Goal: Task Accomplishment & Management: Use online tool/utility

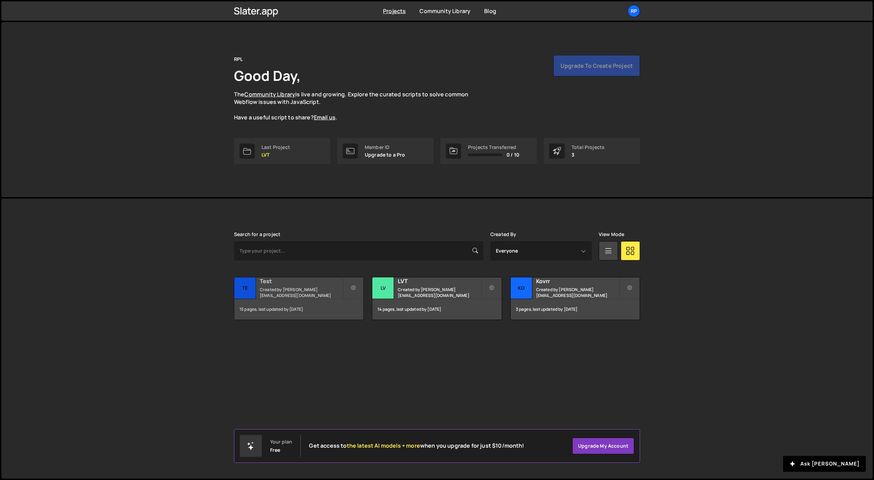
click at [340, 285] on h2 "Test" at bounding box center [301, 281] width 83 height 8
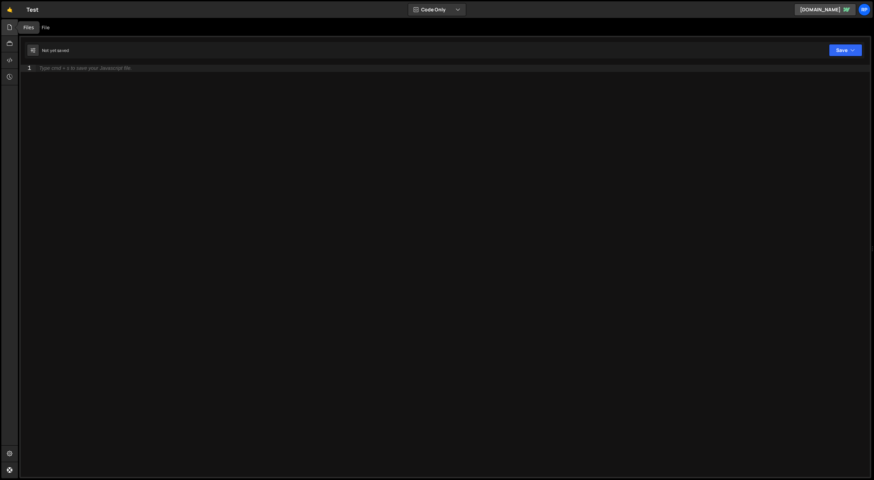
click at [13, 30] on div at bounding box center [9, 27] width 17 height 17
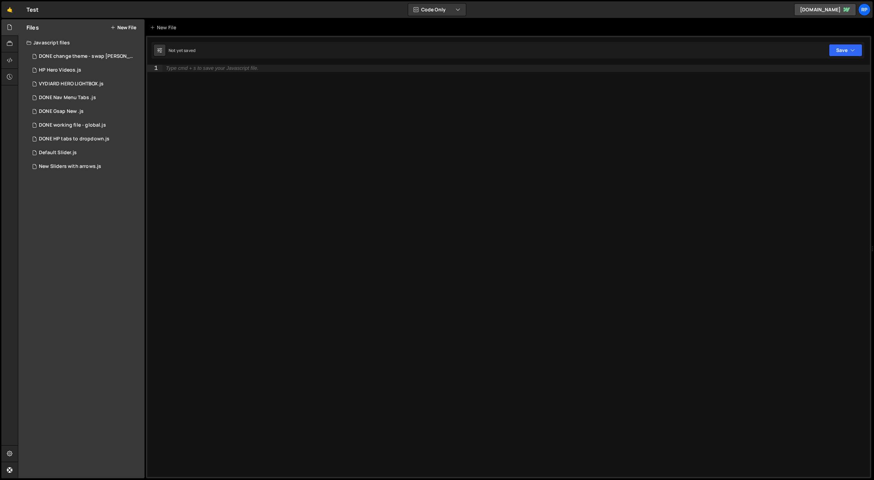
click at [118, 25] on button "New File" at bounding box center [123, 28] width 26 height 6
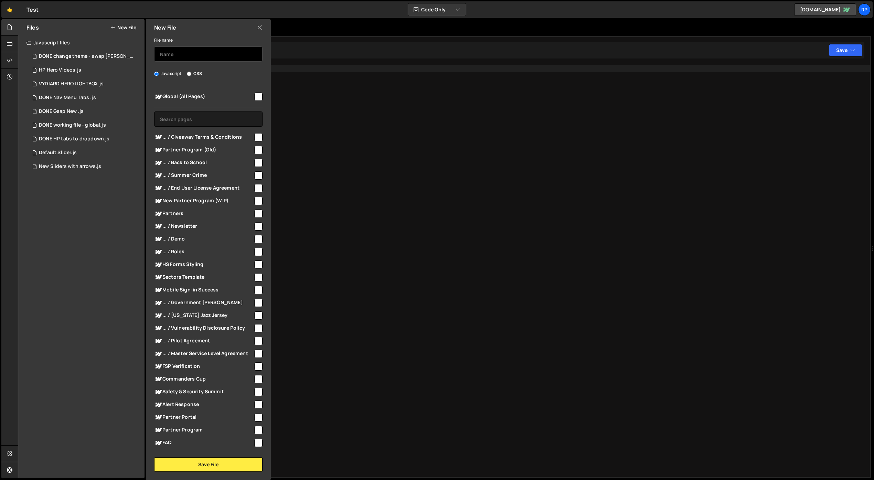
click at [200, 47] on input "text" at bounding box center [208, 53] width 108 height 15
type input "HP - LVT - AVIF files lazy load"
click at [198, 460] on button "Save File" at bounding box center [208, 464] width 108 height 14
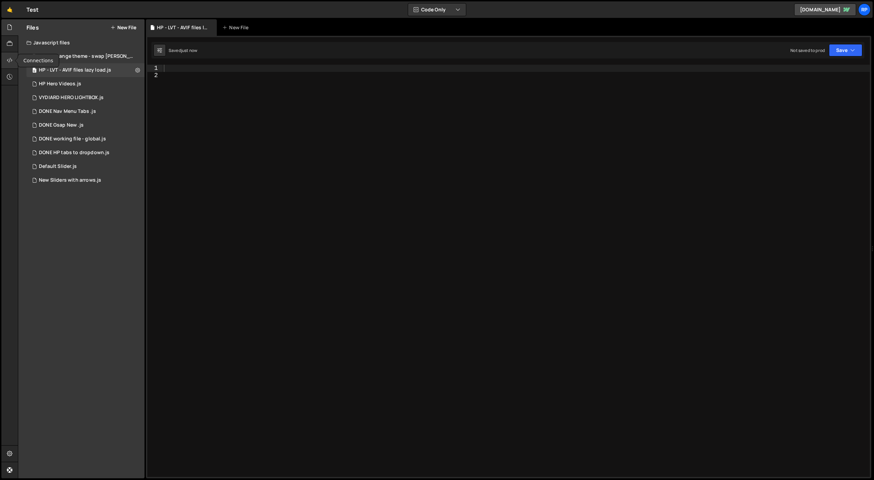
click at [8, 60] on icon at bounding box center [10, 60] width 6 height 8
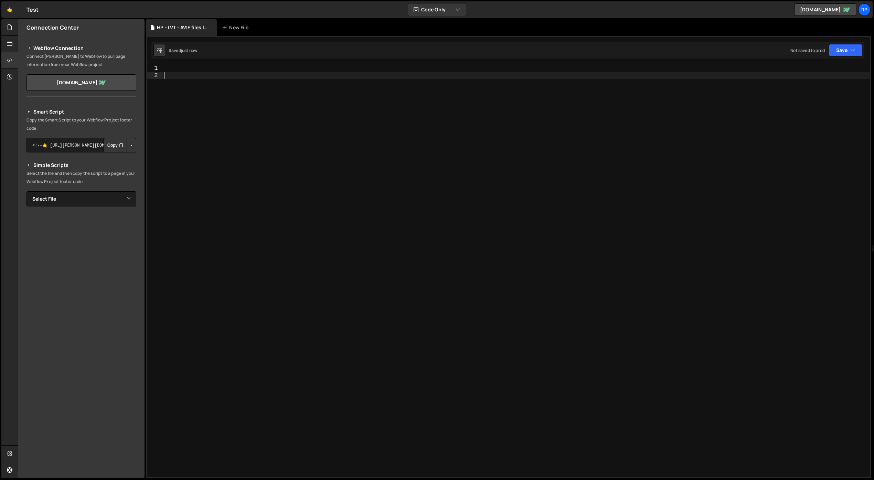
click at [220, 94] on div at bounding box center [515, 278] width 707 height 426
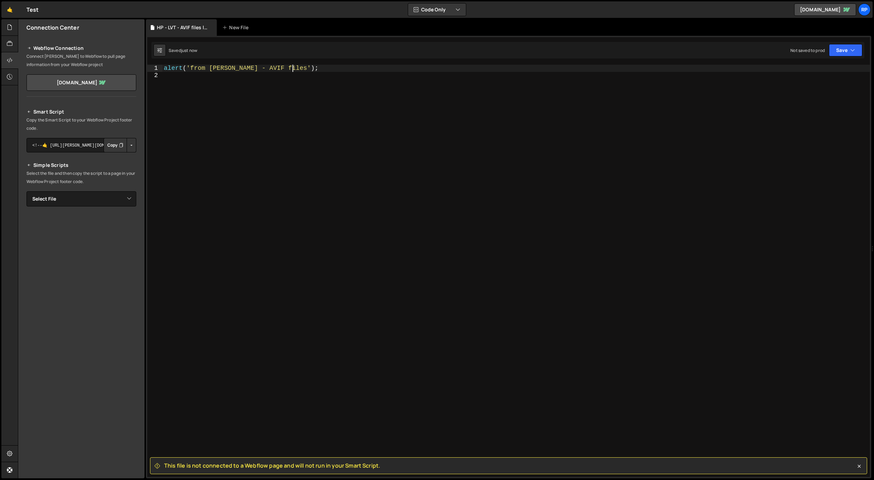
type textarea "alert('from [PERSON_NAME] - AVIF files');"
click at [132, 145] on button "Button group with nested dropdown" at bounding box center [132, 145] width 10 height 14
click at [113, 158] on link "Copy Staging Script" at bounding box center [101, 158] width 67 height 10
click at [115, 145] on button "Copy" at bounding box center [115, 145] width 23 height 14
click at [416, 217] on div "alert ( 'from [PERSON_NAME] - AVIF files' ) ;" at bounding box center [515, 278] width 707 height 426
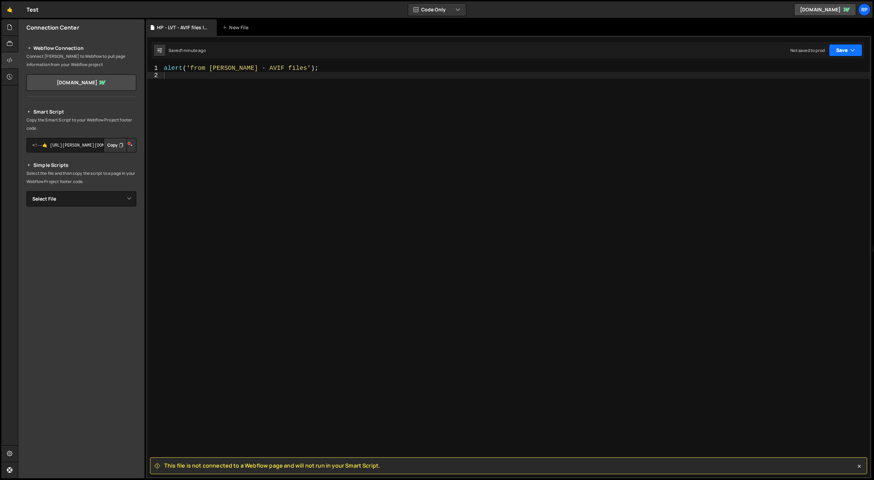
click at [849, 46] on button "Save" at bounding box center [845, 50] width 33 height 12
click at [816, 67] on div "Save to Staging S" at bounding box center [823, 67] width 72 height 7
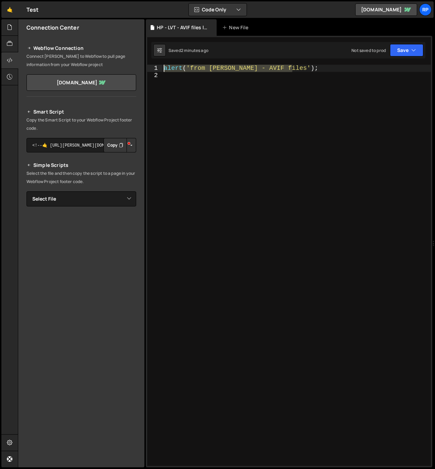
drag, startPoint x: 255, startPoint y: 66, endPoint x: 154, endPoint y: 67, distance: 101.5
click at [154, 67] on div "alert('from [PERSON_NAME] - AVIF files'); 1 2 alert ( 'from [PERSON_NAME] - AVI…" at bounding box center [289, 265] width 284 height 401
click at [271, 70] on div "console . log ( 'AVIF Files' )" at bounding box center [296, 272] width 269 height 415
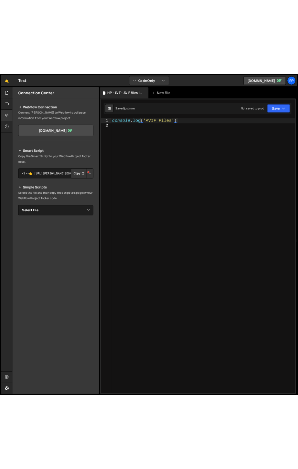
scroll to position [0, 5]
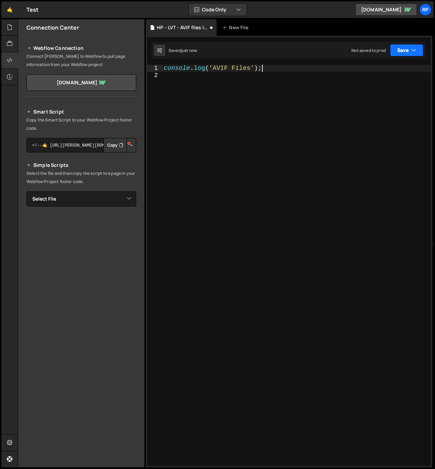
type textarea "console.log('AVIF Files');"
click at [408, 49] on button "Save" at bounding box center [406, 50] width 33 height 12
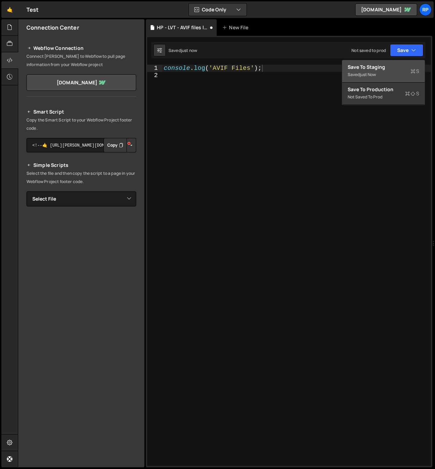
click at [362, 72] on div "just now" at bounding box center [368, 75] width 16 height 6
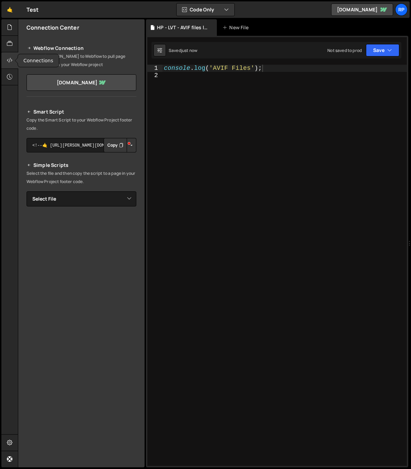
click at [11, 61] on icon at bounding box center [10, 60] width 6 height 8
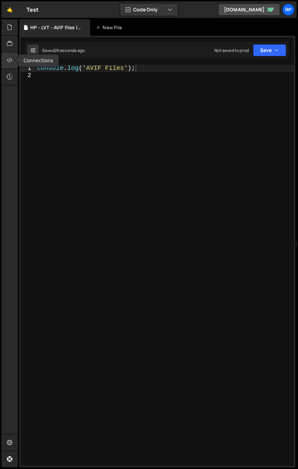
click at [6, 61] on div at bounding box center [9, 60] width 17 height 17
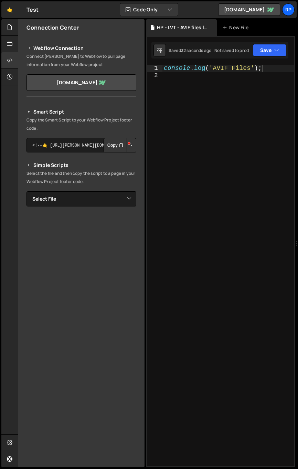
click at [130, 148] on div at bounding box center [129, 143] width 6 height 9
click at [131, 198] on select "Select File DONE change theme - swap [PERSON_NAME].js HP Hero Videos.js VYDIARD…" at bounding box center [81, 198] width 110 height 15
select select "46009"
click at [26, 191] on select "Select File DONE change theme - swap [PERSON_NAME].js HP Hero Videos.js VYDIARD…" at bounding box center [81, 198] width 110 height 15
click at [130, 223] on button "Button group with nested dropdown" at bounding box center [132, 222] width 10 height 14
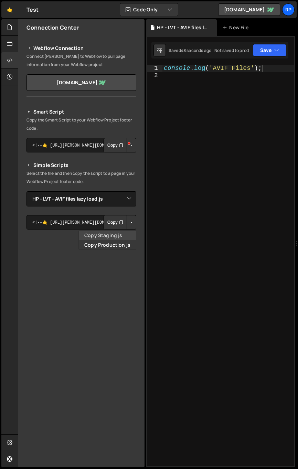
click at [120, 232] on link "Copy Staging js" at bounding box center [107, 236] width 57 height 10
click at [115, 224] on button "Copy" at bounding box center [115, 222] width 23 height 14
click at [9, 60] on icon at bounding box center [10, 60] width 6 height 8
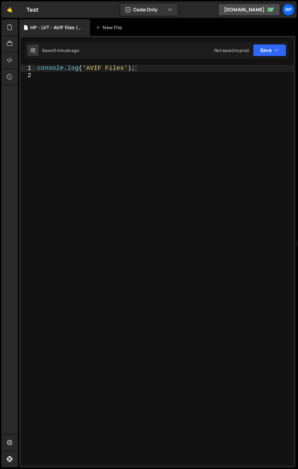
click at [41, 68] on div "console . log ( 'AVIF Files' ) ;" at bounding box center [165, 272] width 258 height 415
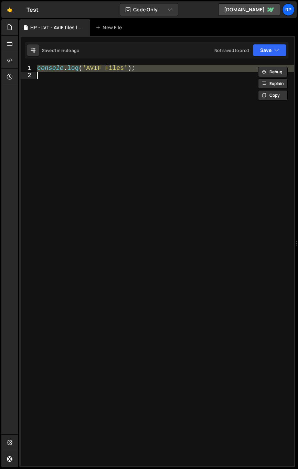
click at [77, 68] on div "console . log ( 'AVIF Files' ) ;" at bounding box center [165, 265] width 258 height 401
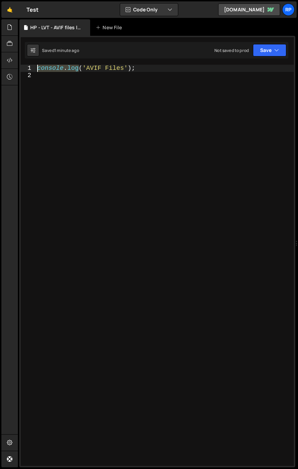
drag, startPoint x: 78, startPoint y: 68, endPoint x: 33, endPoint y: 67, distance: 44.4
click at [33, 67] on div "console.log('AVIF Files'); 1 2 console . log ( 'AVIF Files' ) ; ההההההההההההההה…" at bounding box center [157, 265] width 273 height 401
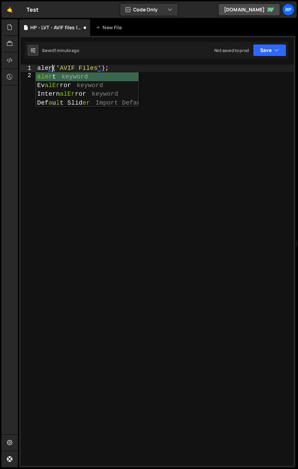
scroll to position [0, 1]
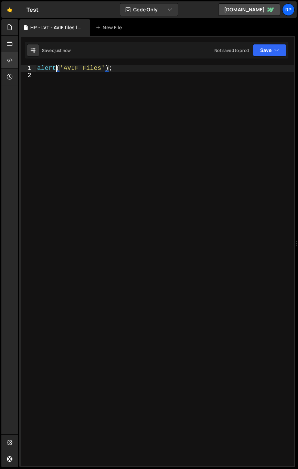
type textarea "alert('AVIF Files');"
click at [73, 78] on div "alert ( 'AVIF Files' ) ;" at bounding box center [165, 272] width 258 height 415
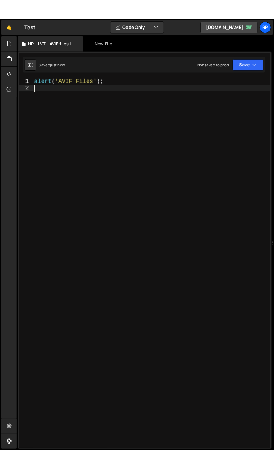
scroll to position [0, 0]
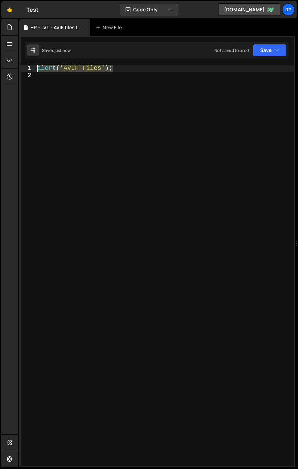
drag, startPoint x: 103, startPoint y: 67, endPoint x: 30, endPoint y: 66, distance: 72.6
click at [30, 66] on div "1 2 alert ( 'AVIF Files' ) ; הההההההההההההההההההההההההההההההההההההההההההההההההה…" at bounding box center [157, 265] width 273 height 401
type textarea "alert('AVIF Files');"
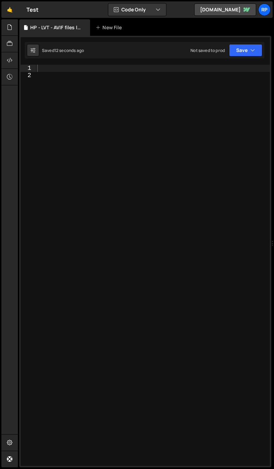
click at [131, 185] on div at bounding box center [153, 272] width 234 height 415
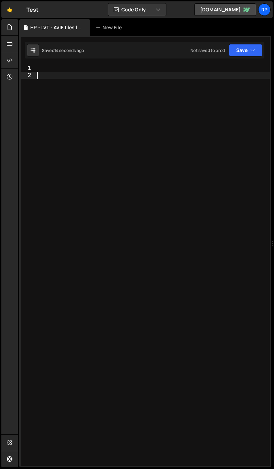
click at [52, 69] on div at bounding box center [153, 272] width 234 height 415
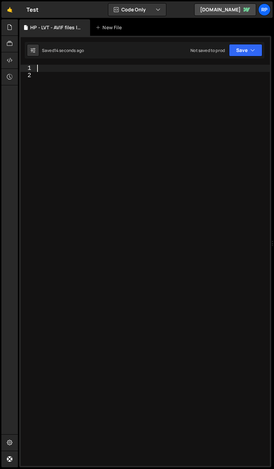
paste textarea "</script>"
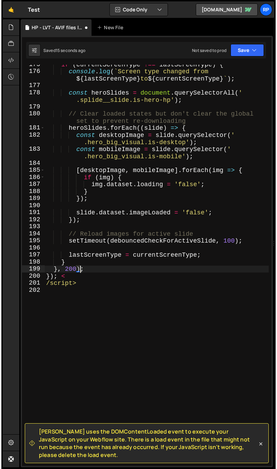
scroll to position [1393, 0]
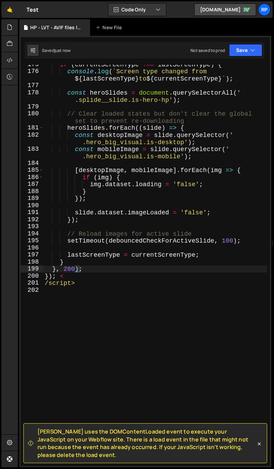
click at [242, 43] on div "Saved just now Not saved to prod Upgrade to Edit Save Save to Staging S Saved j…" at bounding box center [145, 50] width 240 height 17
click at [241, 53] on button "Save" at bounding box center [245, 50] width 33 height 12
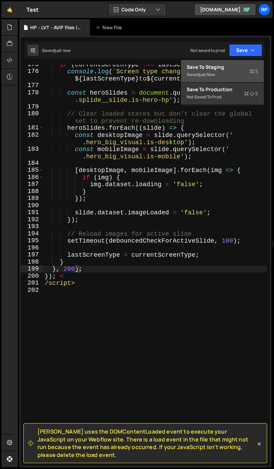
click at [210, 71] on div "Saved just now" at bounding box center [223, 75] width 72 height 8
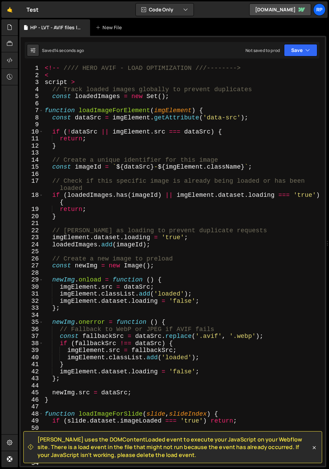
scroll to position [0, 0]
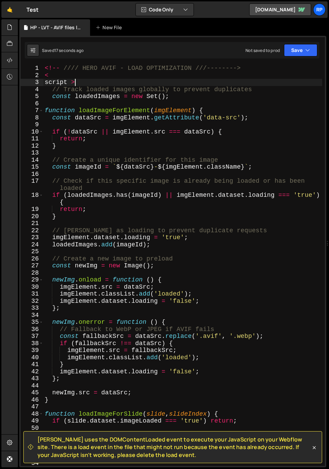
click at [116, 79] on div "<!-- //// HERO AVIF - LOAD OPTIMIZATION ///--------> < script > // Track loaded…" at bounding box center [182, 272] width 279 height 415
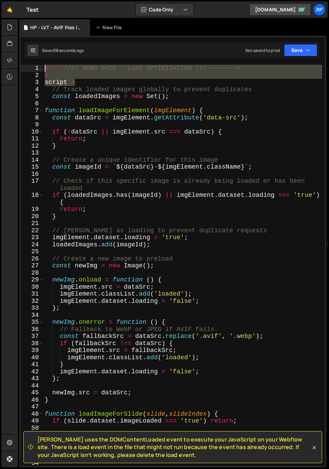
drag, startPoint x: 55, startPoint y: 83, endPoint x: 39, endPoint y: 66, distance: 23.4
click at [39, 66] on div "script > 1 2 3 4 5 6 7 8 9 10 11 12 13 14 15 16 17 18 19 20 21 22 23 24 25 26 2…" at bounding box center [173, 265] width 304 height 401
type textarea "<!-- //// HERO AVIF - LOAD OPTIMIZATION ///--------> <"
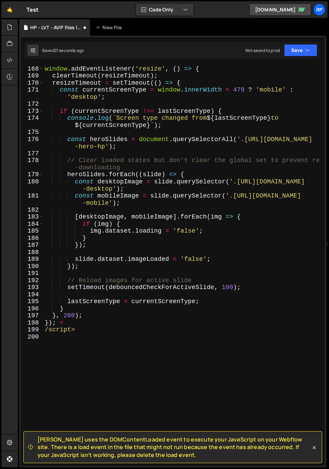
scroll to position [1305, 0]
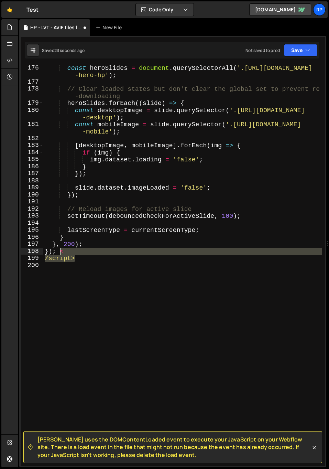
drag, startPoint x: 77, startPoint y: 258, endPoint x: 59, endPoint y: 252, distance: 19.5
click at [59, 252] on div "const heroSlides = document . querySelectorAll ( '.[URL][DOMAIN_NAME] -hero-hp'…" at bounding box center [182, 275] width 279 height 423
type textarea "});"
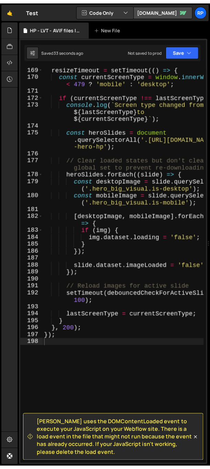
scroll to position [1552, 0]
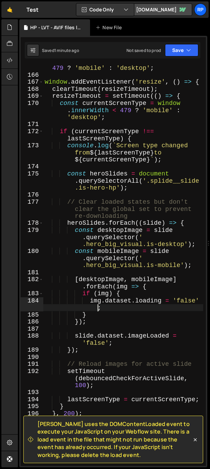
click at [77, 309] on div "let lastScreenType = window . innerWidth < 479 ? 'mobile' : 'desktop' ; window …" at bounding box center [123, 268] width 160 height 423
type textarea "});"
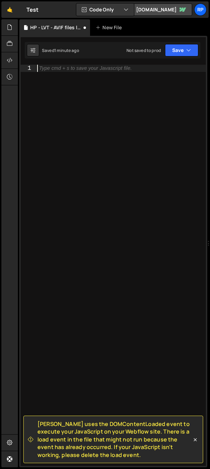
paste textarea "</script>"
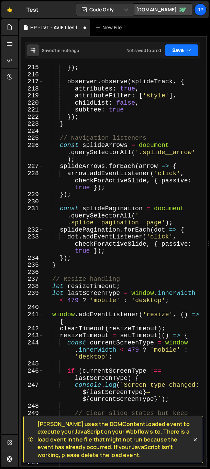
click at [170, 54] on button "Save" at bounding box center [181, 50] width 33 height 12
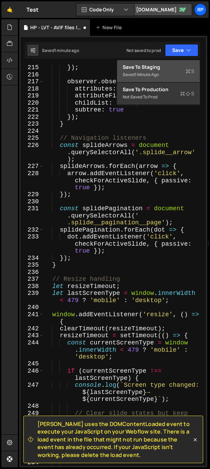
click at [161, 67] on div "Save to Staging S" at bounding box center [159, 67] width 72 height 7
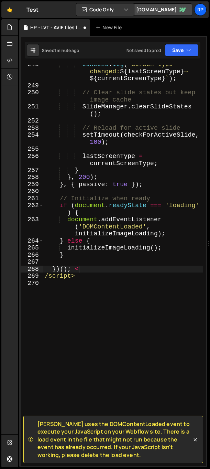
scroll to position [2487, 0]
click at [114, 199] on div "console . log ( ` Screen type changed: ${ lastScreenType } → ${ currentScreenTy…" at bounding box center [123, 275] width 160 height 429
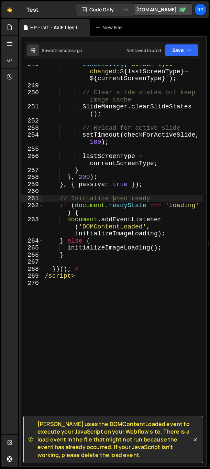
type textarea "/script>"
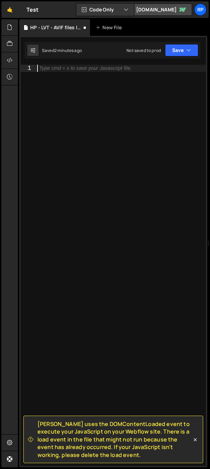
paste textarea "</script>"
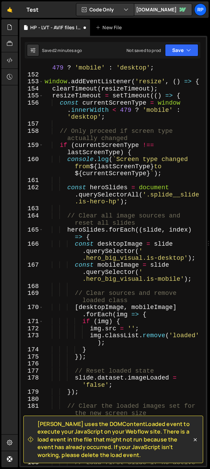
type textarea "}); <"
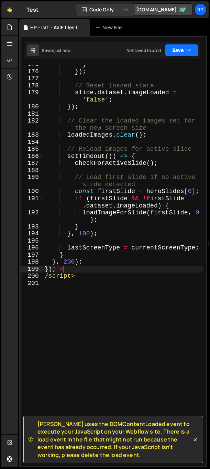
click at [182, 54] on button "Save" at bounding box center [181, 50] width 33 height 12
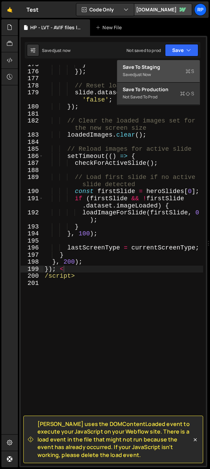
click at [148, 69] on div "Save to Staging S" at bounding box center [159, 67] width 72 height 7
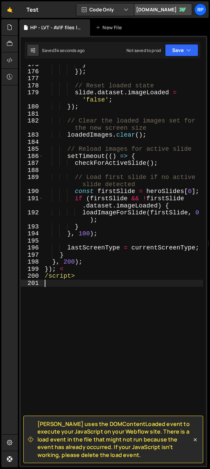
click at [112, 382] on div "} }) ; // Reset loaded state slide . dataset . imageLoaded = 'false' ; }) ; // …" at bounding box center [123, 268] width 160 height 415
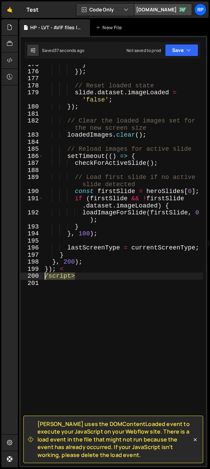
drag, startPoint x: 86, startPoint y: 278, endPoint x: 39, endPoint y: 277, distance: 47.5
click at [39, 277] on div "175 176 177 178 179 180 181 182 183 184 185 186 187 188 189 190 191 192 193 194…" at bounding box center [113, 265] width 185 height 401
type textarea "/script>"
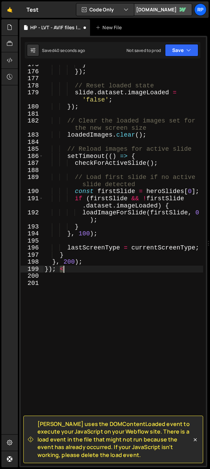
click at [65, 269] on div "} }) ; // Reset loaded state slide . dataset . imageLoaded = 'false' ; }) ; // …" at bounding box center [123, 268] width 160 height 415
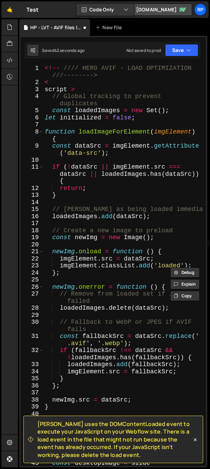
scroll to position [0, 0]
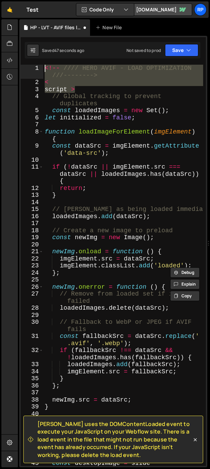
drag, startPoint x: 75, startPoint y: 90, endPoint x: 40, endPoint y: 69, distance: 40.8
click at [40, 69] on div "}); < 1 2 3 4 5 6 7 8 9 10 11 12 13 14 15 16 17 18 19 20 21 22 23 24 25 26 27 2…" at bounding box center [113, 265] width 185 height 401
type textarea "<!-- //// HERO AVIF - LOAD OPTIMIZATION ///--------> <"
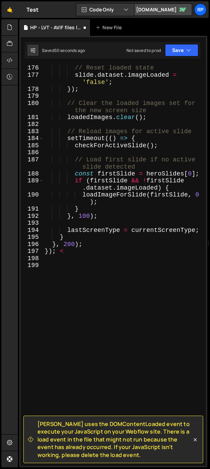
scroll to position [1693, 0]
click at [70, 250] on div "// Reset loaded state slide . dataset . imageLoaded = 'false' ; }) ; // Clear t…" at bounding box center [123, 271] width 160 height 415
type textarea "});"
click at [195, 441] on icon at bounding box center [195, 439] width 7 height 7
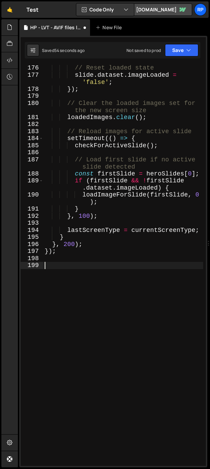
click at [119, 351] on div "// Reset loaded state slide . dataset . imageLoaded = 'false' ; }) ; // Clear t…" at bounding box center [123, 271] width 160 height 415
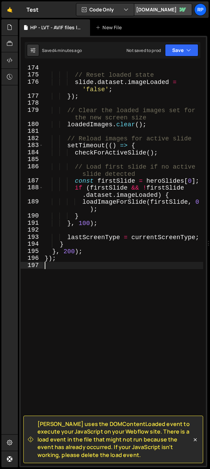
click at [73, 288] on div "// Reset loaded state slide . dataset . imageLoaded = 'false' ; }) ; // Clear t…" at bounding box center [123, 271] width 160 height 415
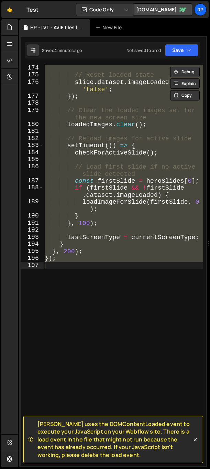
paste textarea "</script>"
type textarea "</script>"
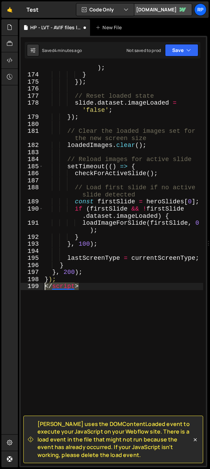
drag, startPoint x: 85, startPoint y: 287, endPoint x: 26, endPoint y: 287, distance: 58.1
click at [26, 287] on div "</script> 173 174 175 176 177 178 179 180 181 182 183 184 185 186 187 188 189 1…" at bounding box center [113, 265] width 185 height 401
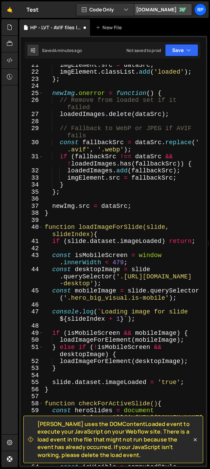
scroll to position [0, 0]
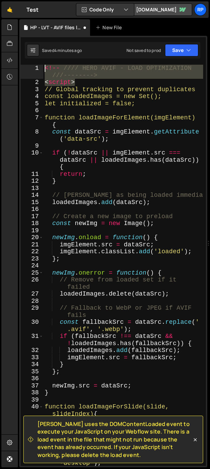
drag, startPoint x: 75, startPoint y: 82, endPoint x: 33, endPoint y: 68, distance: 44.6
click at [33, 68] on div "1 2 3 4 5 6 7 8 9 10 11 12 13 14 15 16 17 18 19 20 21 22 23 24 25 26 27 28 29 3…" at bounding box center [113, 265] width 185 height 401
type textarea "<!-- //// HERO AVIF - LOAD OPTIMIZATION ///--------> <script>"
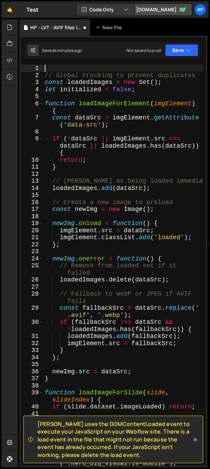
type textarea "// Global tracking to prevent duplicates"
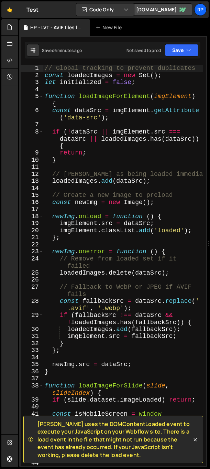
click at [156, 244] on div "// Global tracking to prevent duplicates const loadedImages = new Set ( ) ; let…" at bounding box center [123, 276] width 160 height 423
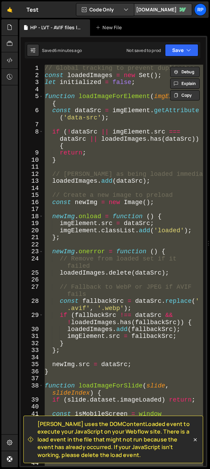
paste textarea "</script>"
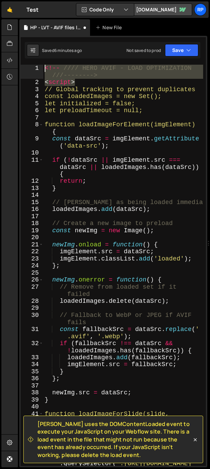
drag, startPoint x: 77, startPoint y: 83, endPoint x: 35, endPoint y: 63, distance: 46.3
click at [35, 63] on div "[PERSON_NAME] uses the DOMContentLoaded event to execute your JavaScript on you…" at bounding box center [113, 251] width 188 height 431
type textarea "<!-- //// HERO AVIF - LOAD OPTIMIZATION ///--------> <script>"
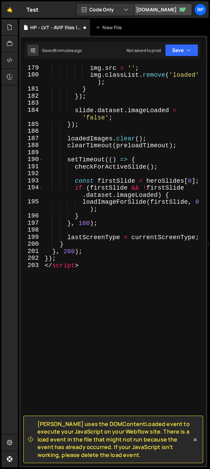
scroll to position [1729, 0]
drag, startPoint x: 82, startPoint y: 268, endPoint x: 39, endPoint y: 266, distance: 42.4
click at [39, 266] on div "179 180 181 182 183 184 185 186 187 188 189 190 191 192 193 194 195 196 197 198…" at bounding box center [113, 265] width 185 height 401
type textarea "</script>"
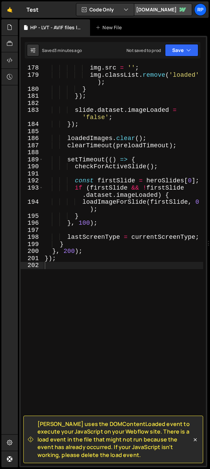
click at [73, 287] on div "img . src = '' ; img . classList . remove ( 'loaded' ) ; } }) ; slide . dataset…" at bounding box center [123, 271] width 160 height 415
type textarea "});"
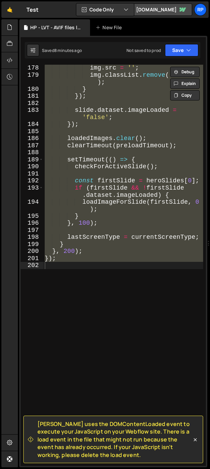
click at [67, 313] on div "img . src = '' ; img . classList . remove ( 'loaded' ) ; } }) ; slide . dataset…" at bounding box center [123, 265] width 160 height 401
paste textarea
type textarea "});"
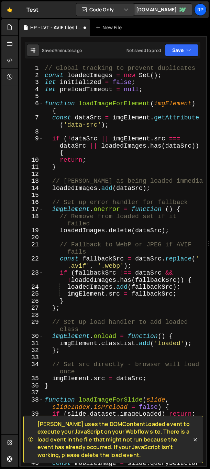
scroll to position [0, 0]
click at [175, 49] on button "Save" at bounding box center [181, 50] width 33 height 12
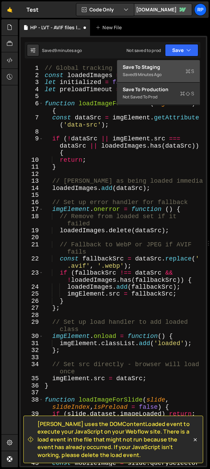
click at [132, 64] on div "Save to Staging S" at bounding box center [159, 67] width 72 height 7
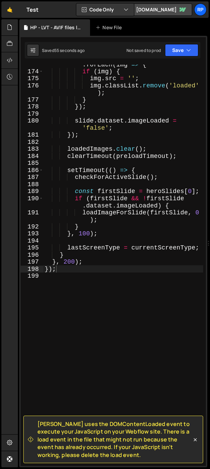
click at [69, 289] on div "[ desktopImage , mobileImage ] . forEach ( img => { if ( img ) { img . src = ''…" at bounding box center [123, 265] width 160 height 423
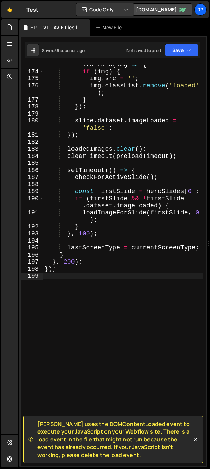
type textarea "});"
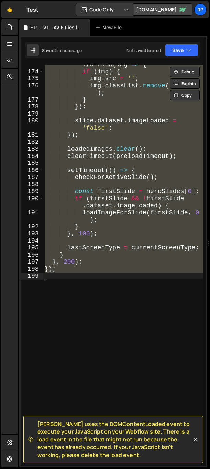
click at [71, 275] on div "[ desktopImage , mobileImage ] . forEach ( img => { if ( img ) { img . src = ''…" at bounding box center [123, 265] width 160 height 401
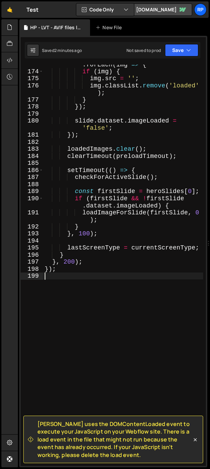
type textarea "});"
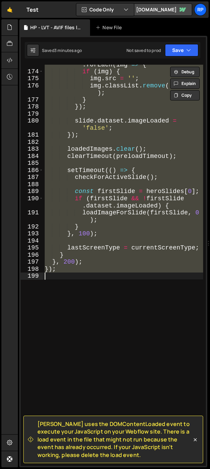
click at [84, 313] on div "[ desktopImage , mobileImage ] . forEach ( img => { if ( img ) { img . src = ''…" at bounding box center [123, 265] width 160 height 401
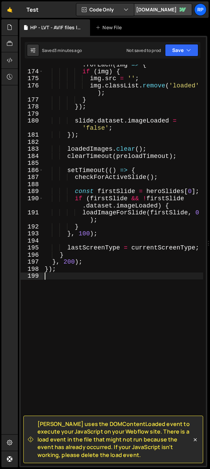
type textarea "});"
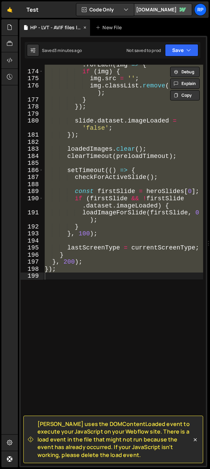
click at [84, 28] on icon at bounding box center [85, 27] width 5 height 7
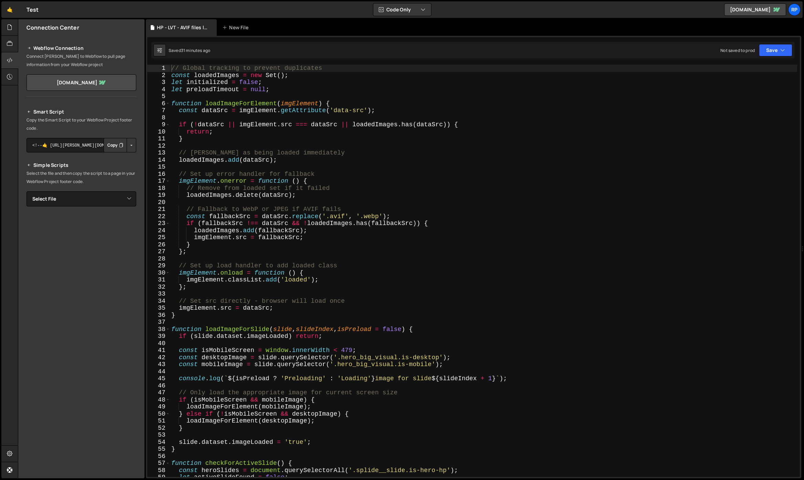
click at [411, 377] on div "// Global tracking to prevent duplicates const loadedImages = new Set ( ) ; let…" at bounding box center [483, 278] width 627 height 426
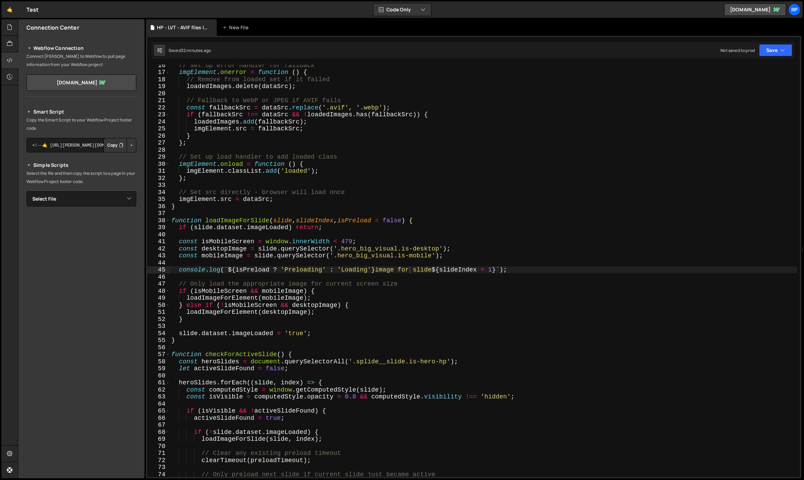
scroll to position [193, 0]
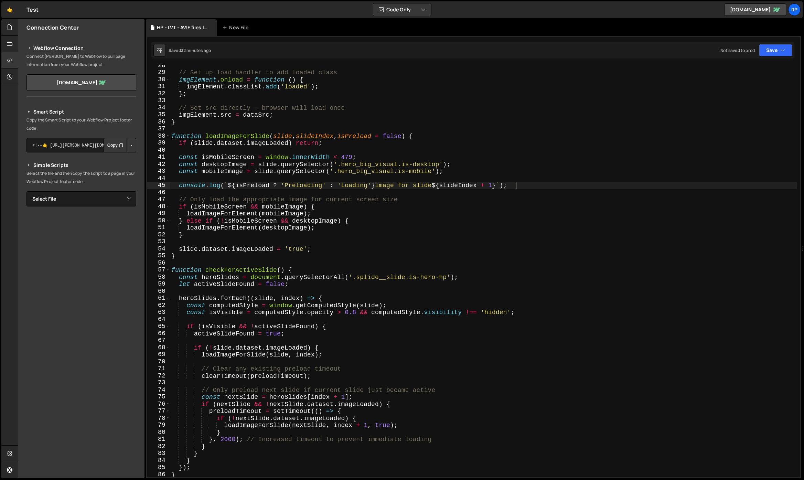
click at [528, 184] on div "// Set up load handler to add loaded class imgElement . onload = function ( ) {…" at bounding box center [483, 275] width 627 height 426
click at [181, 184] on div "// Set up load handler to add loaded class imgElement . onload = function ( ) {…" at bounding box center [483, 275] width 627 height 426
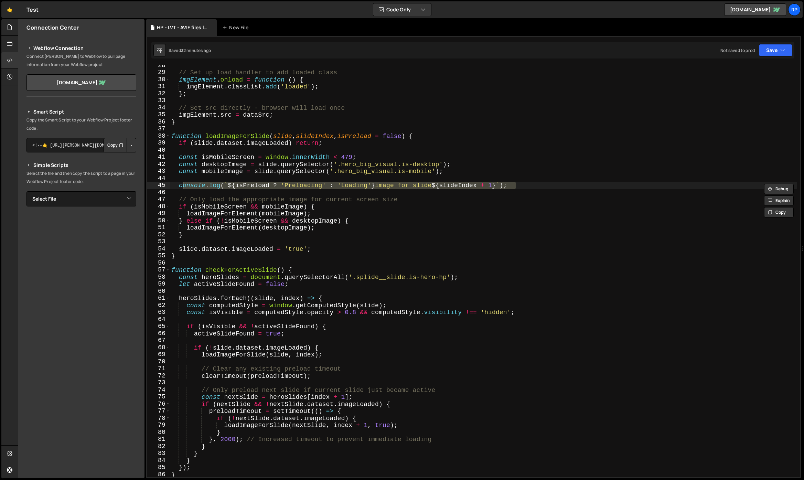
type textarea "c"
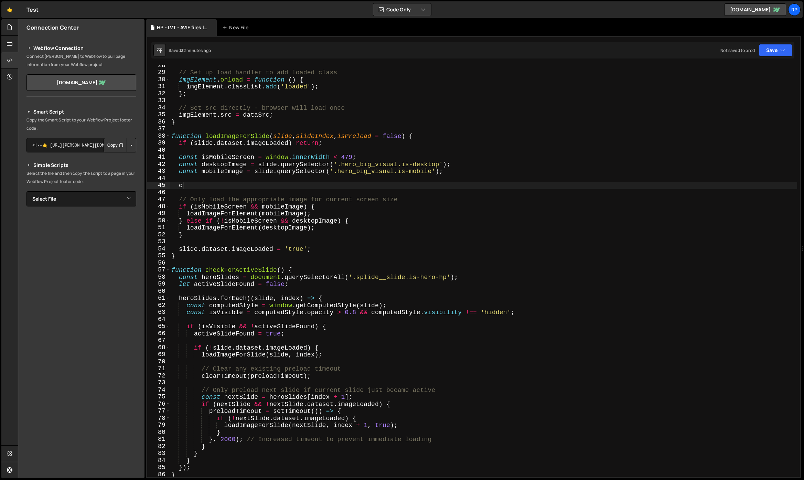
scroll to position [0, 0]
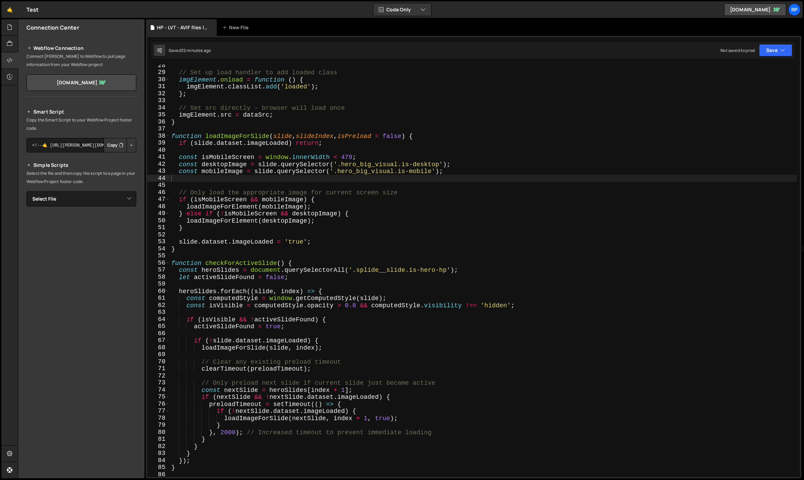
click at [495, 186] on div "// Set up load handler to add loaded class imgElement . onload = function ( ) {…" at bounding box center [483, 275] width 627 height 426
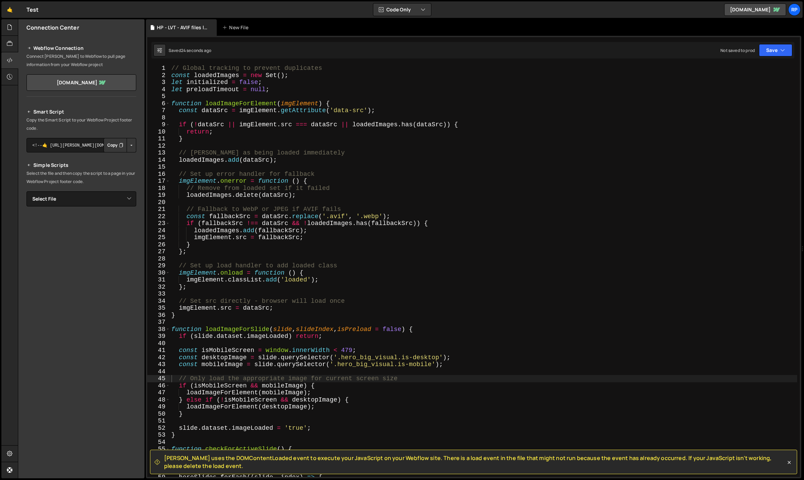
type textarea "function loadImageForSlide(slide, slideIndex, isPreload = false) {"
click at [490, 330] on div "// Global tracking to prevent duplicates const loadedImages = new Set ( ) ; let…" at bounding box center [483, 278] width 627 height 426
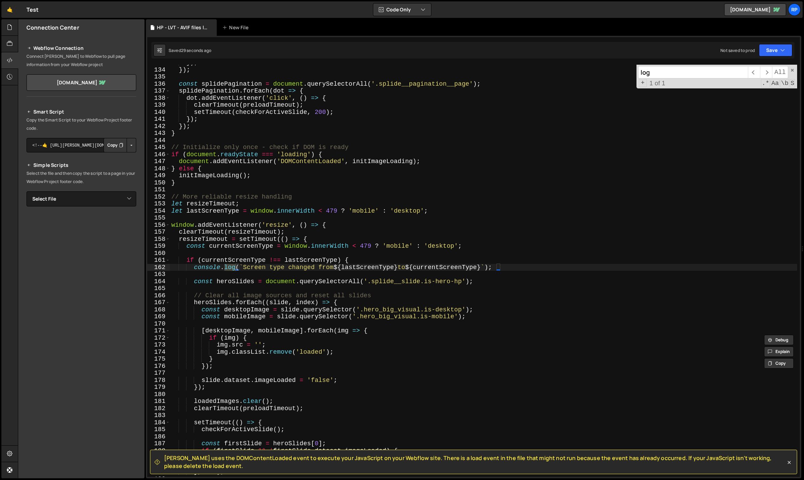
scroll to position [937, 0]
click at [671, 76] on input "log" at bounding box center [693, 72] width 110 height 12
type input "console"
type textarea "console.log(`Screen type changed from ${lastScreenType} to ${currentScreenType}…"
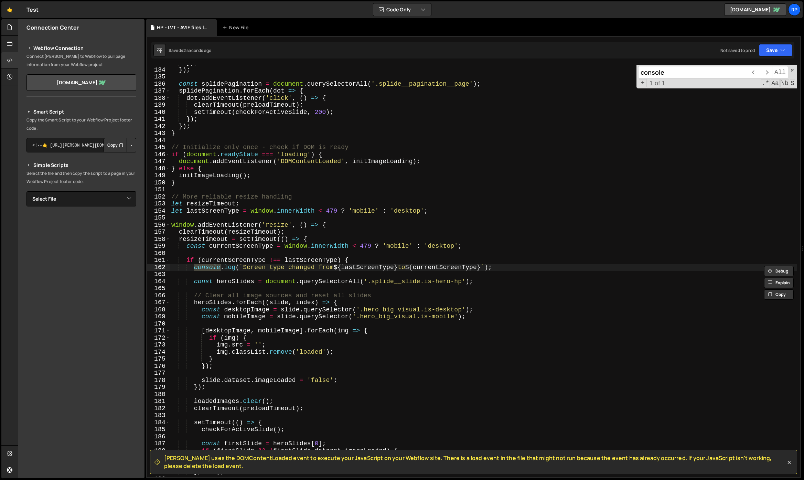
click at [323, 268] on div "}) ; }) ; const splidePagination = document . querySelectorAll ( '.splide__pagi…" at bounding box center [483, 272] width 627 height 426
click at [194, 268] on div "}) ; }) ; const splidePagination = document . querySelectorAll ( '.splide__pagi…" at bounding box center [483, 272] width 627 height 426
click at [504, 269] on div "}) ; }) ; const splidePagination = document . querySelectorAll ( '.splide__pagi…" at bounding box center [483, 272] width 627 height 426
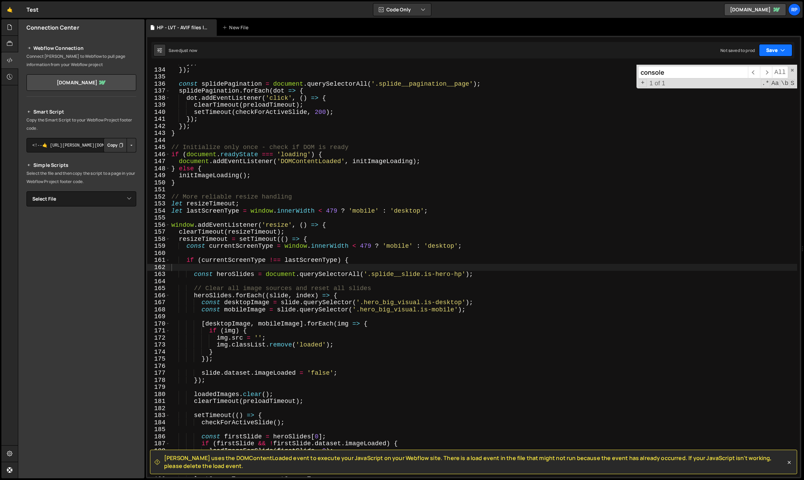
click at [776, 52] on button "Save" at bounding box center [775, 50] width 33 height 12
click at [748, 65] on div "Save to Staging S" at bounding box center [753, 67] width 72 height 7
click at [482, 262] on div "}) ; }) ; const splidePagination = document . querySelectorAll ( '.splide__pagi…" at bounding box center [483, 272] width 627 height 426
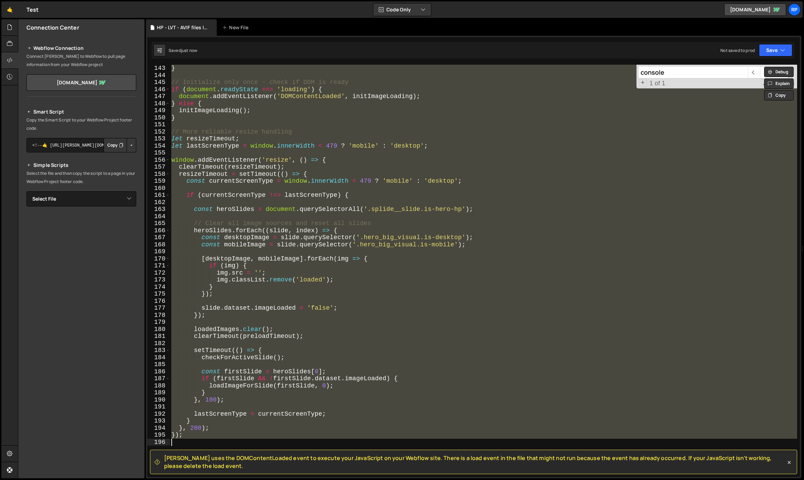
scroll to position [990, 0]
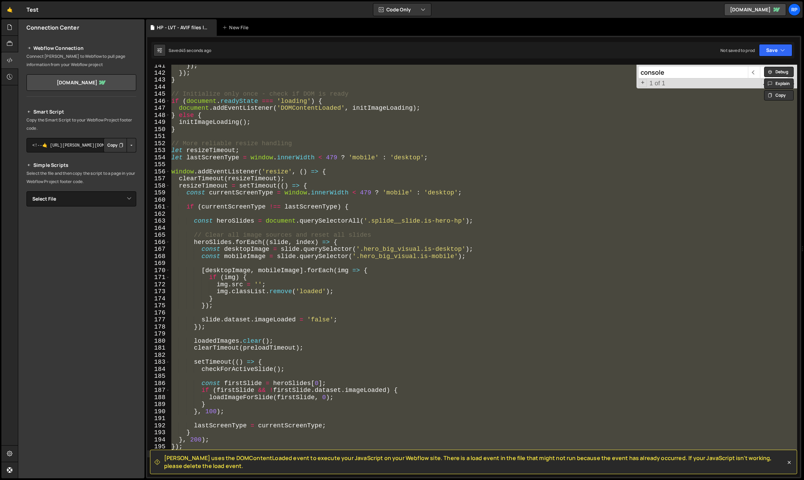
click at [353, 320] on div "}) ; }) ; } // Initialize only once - check if DOM is ready if ( document . rea…" at bounding box center [483, 275] width 627 height 426
click at [373, 113] on div "}) ; }) ; } // Initialize only once - check if DOM is ready if ( document . rea…" at bounding box center [483, 271] width 627 height 412
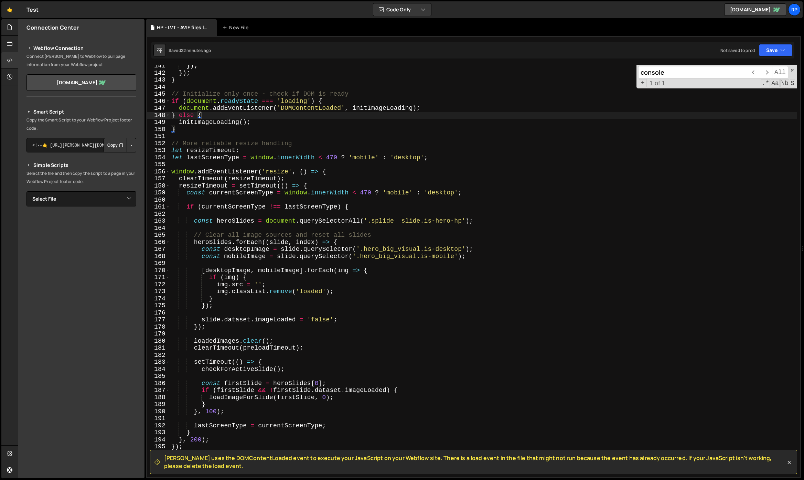
type textarea "});"
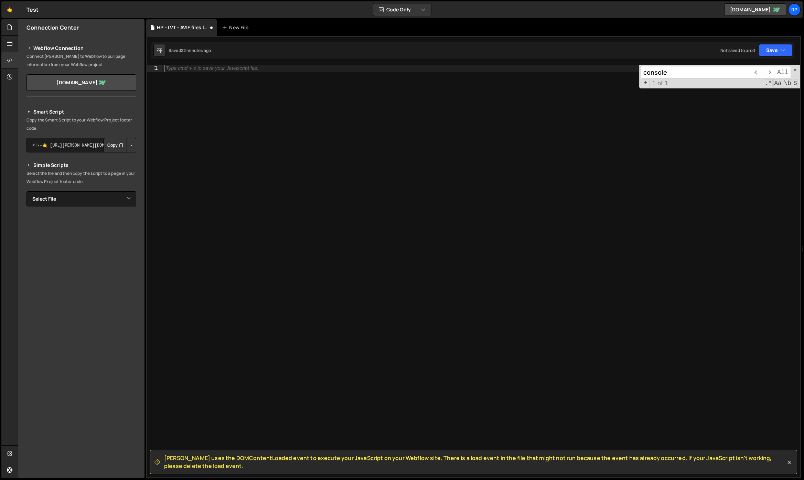
paste textarea "});"
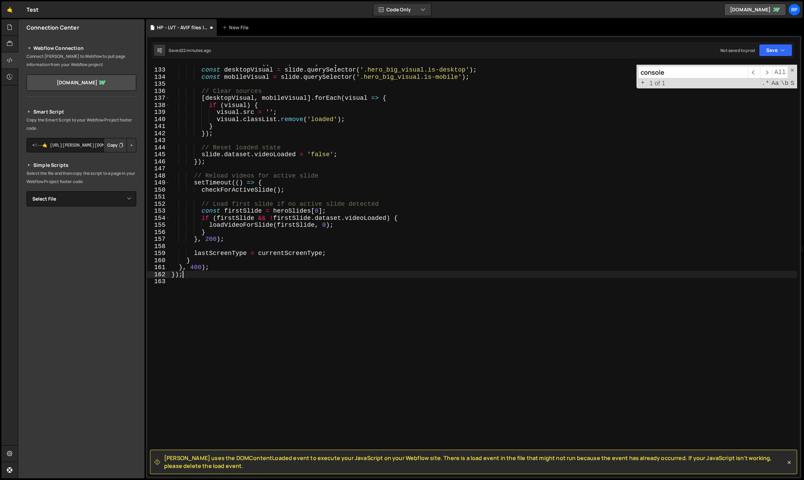
scroll to position [929, 0]
click at [126, 197] on select "Select File DONE change theme - swap lottie.js HP Hero Videos.js VYDIARD HERO L…" at bounding box center [81, 198] width 110 height 15
drag, startPoint x: 785, startPoint y: 79, endPoint x: 779, endPoint y: 102, distance: 23.4
click at [785, 82] on span "\b" at bounding box center [784, 83] width 9 height 8
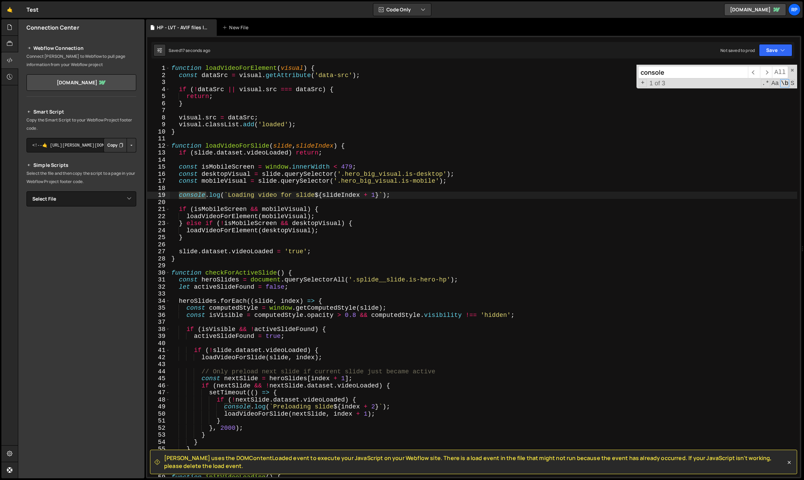
click at [769, 115] on div "function loadVideoForElement ( visual ) { const dataSrc = visual . getAttribute…" at bounding box center [483, 278] width 627 height 426
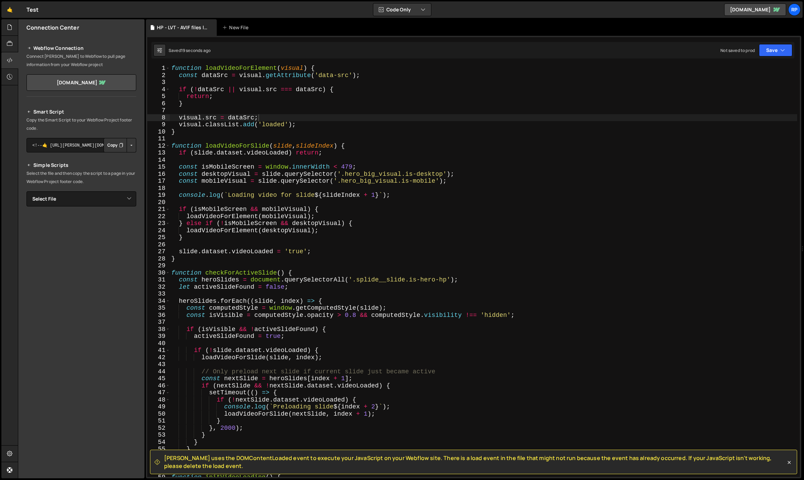
click at [131, 148] on button "Button group with nested dropdown" at bounding box center [132, 145] width 10 height 14
click at [132, 147] on button "Button group with nested dropdown" at bounding box center [132, 145] width 10 height 14
click at [135, 198] on select "Select File DONE change theme - swap lottie.js HP Hero Videos.js VYDIARD HERO L…" at bounding box center [81, 198] width 110 height 15
click at [120, 202] on select "Select File DONE change theme - swap lottie.js HP Hero Videos.js VYDIARD HERO L…" at bounding box center [81, 198] width 110 height 15
click at [14, 29] on div at bounding box center [9, 27] width 17 height 17
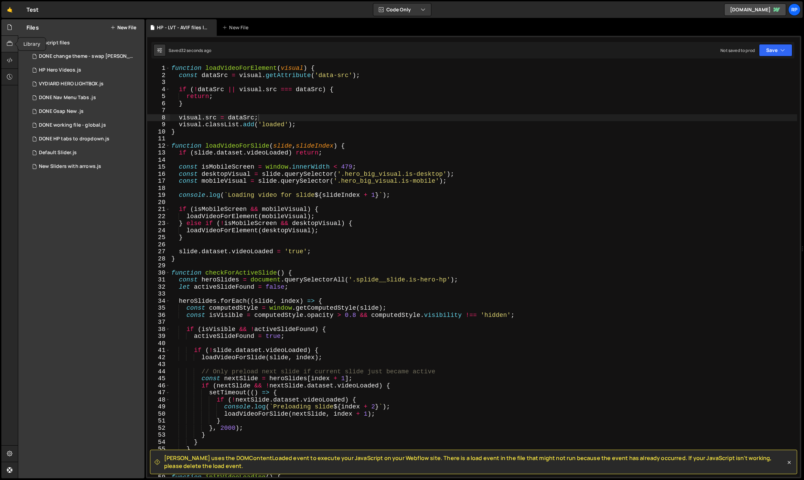
click at [10, 46] on icon at bounding box center [10, 44] width 6 height 8
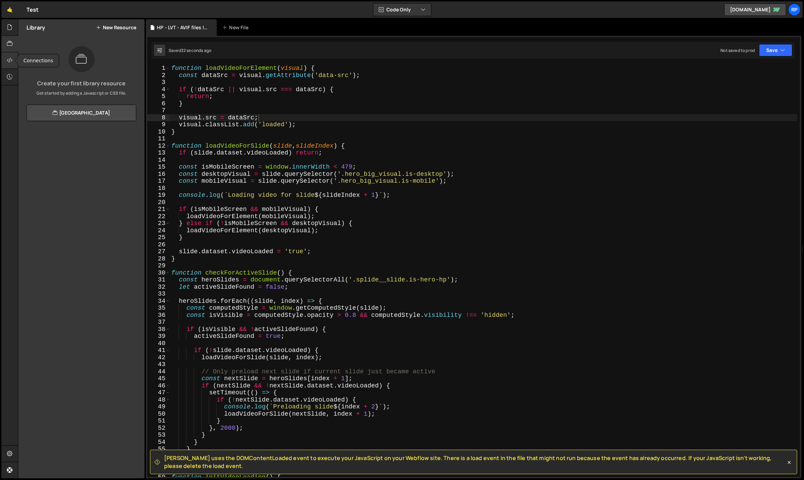
click at [9, 58] on icon at bounding box center [10, 60] width 6 height 8
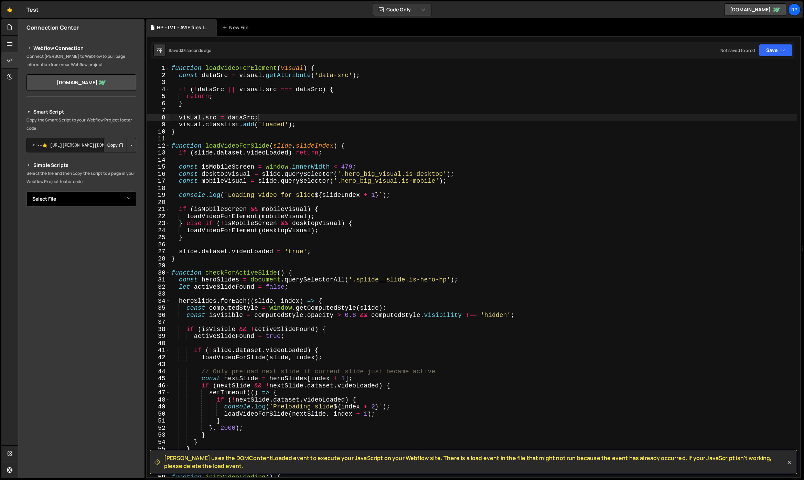
click at [127, 194] on select "Select File DONE change theme - swap lottie.js HP Hero Videos.js VYDIARD HERO L…" at bounding box center [81, 198] width 110 height 15
click at [7, 44] on icon at bounding box center [10, 44] width 6 height 8
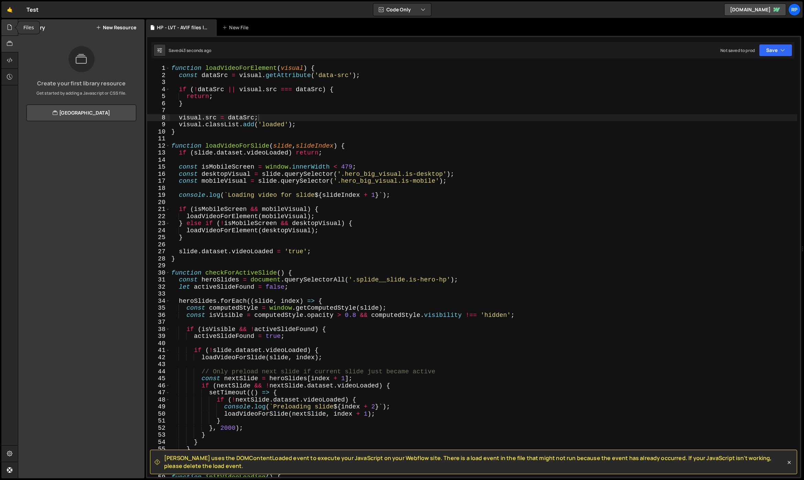
click at [12, 31] on icon at bounding box center [10, 27] width 6 height 8
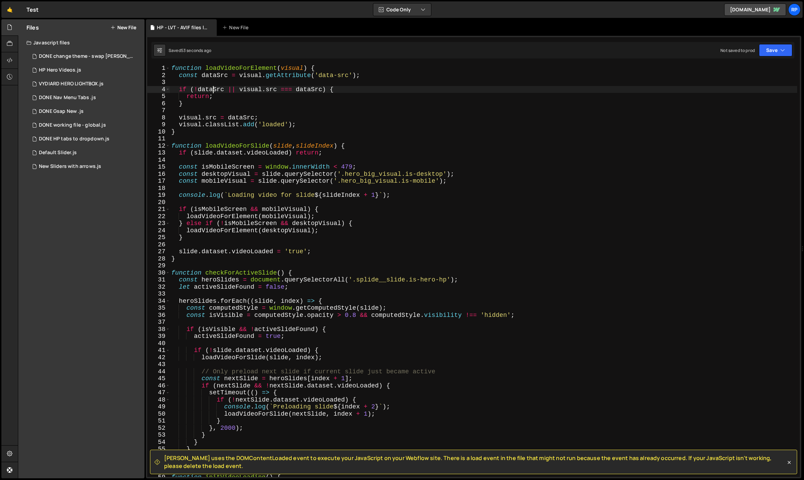
click at [212, 86] on div "function loadVideoForElement ( visual ) { const dataSrc = visual . getAttribute…" at bounding box center [483, 278] width 627 height 426
type textarea "});"
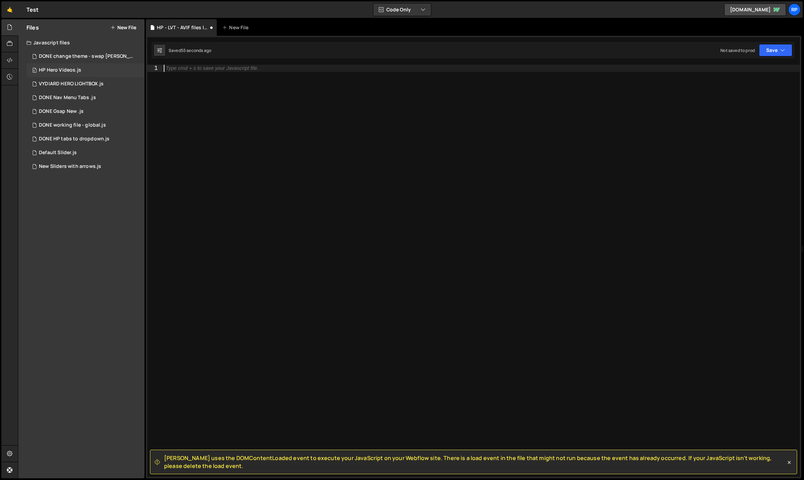
click at [57, 75] on div "0 HP Hero Videos.js 0" at bounding box center [85, 70] width 118 height 14
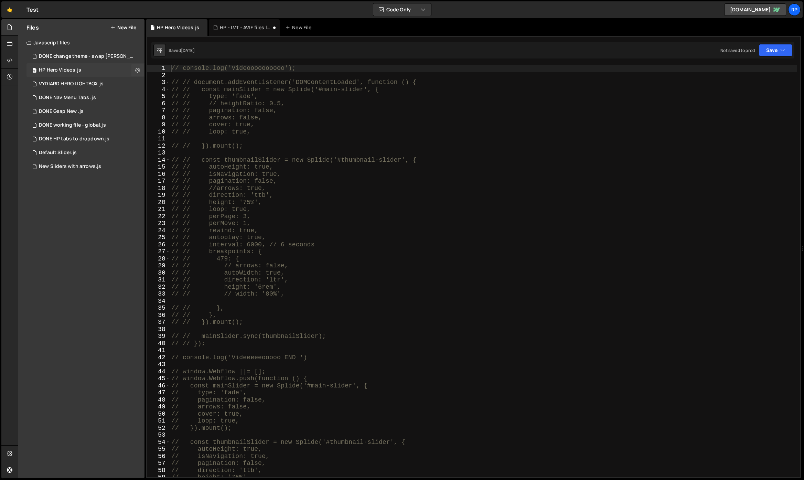
click at [90, 69] on div "0 HP Hero Videos.js 0" at bounding box center [85, 70] width 118 height 14
click at [218, 120] on div "// console.log('Videoooooooooo'); // // document.addEventListener('DOMContentLo…" at bounding box center [483, 278] width 627 height 426
type textarea "// });"
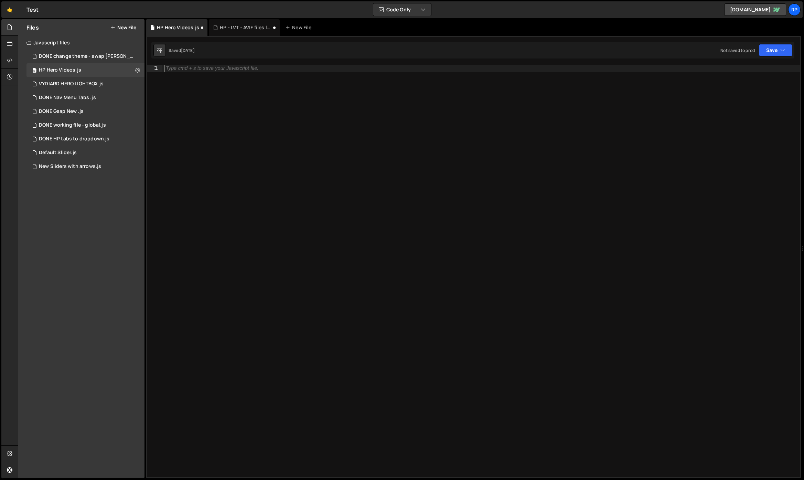
scroll to position [737, 0]
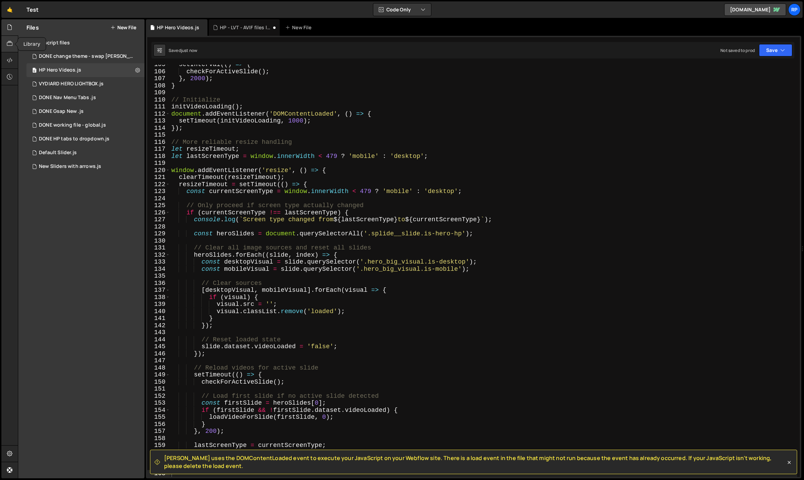
click at [11, 43] on icon at bounding box center [10, 44] width 6 height 8
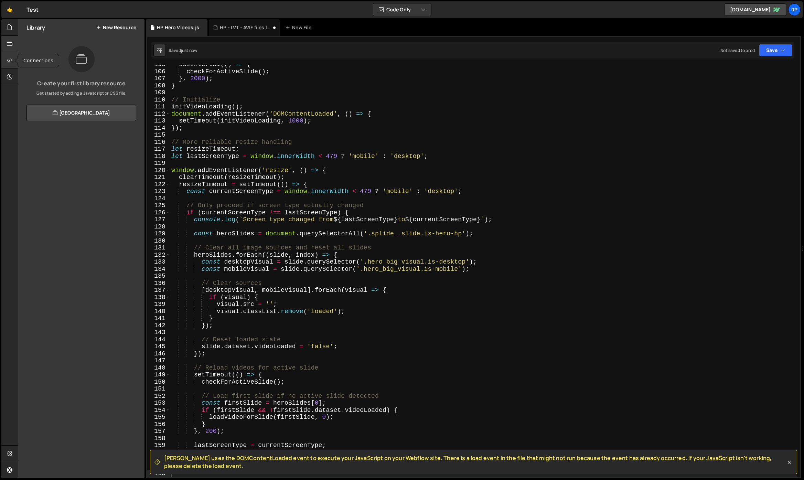
click at [8, 61] on icon at bounding box center [10, 60] width 6 height 8
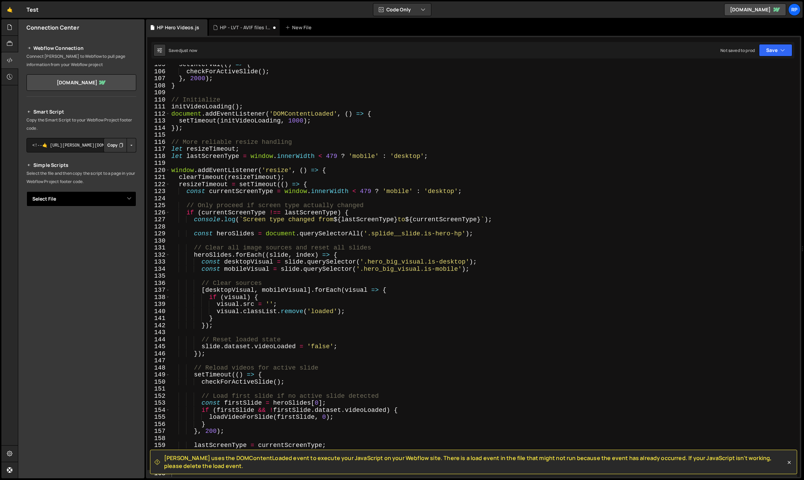
click at [128, 195] on select "Select File DONE change theme - swap lottie.js HP Hero Videos.js VYDIARD HERO L…" at bounding box center [81, 198] width 110 height 15
select select "41148"
click at [26, 191] on select "Select File DONE change theme - swap lottie.js HP Hero Videos.js VYDIARD HERO L…" at bounding box center [81, 198] width 110 height 15
click at [130, 222] on button "Button group with nested dropdown" at bounding box center [132, 222] width 10 height 14
click at [120, 238] on link "Copy Staging Script" at bounding box center [101, 236] width 67 height 10
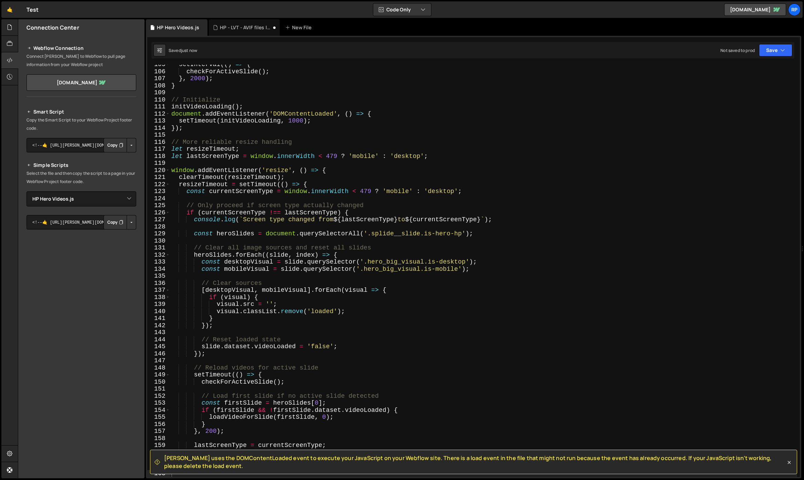
click at [120, 222] on icon "Button group with nested dropdown" at bounding box center [121, 222] width 4 height 7
click at [374, 344] on div "setInterval (( ) => { checkForActiveSlide ( ) ; } , 2000 ) ; } // Initialize in…" at bounding box center [483, 274] width 627 height 426
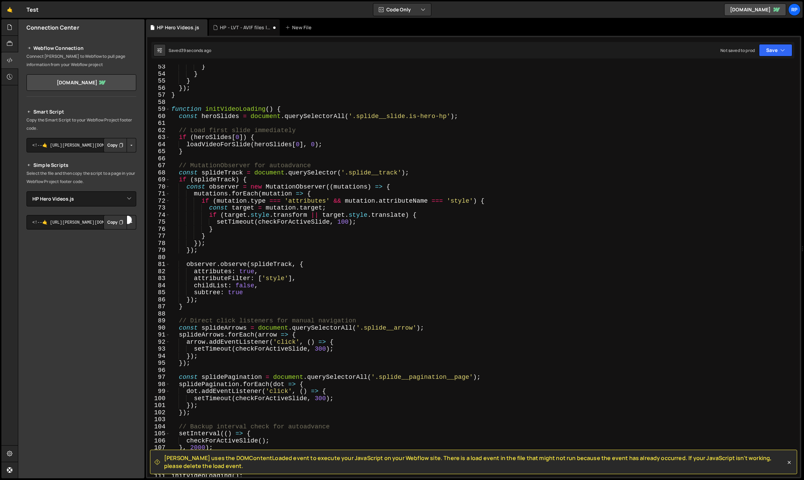
scroll to position [0, 0]
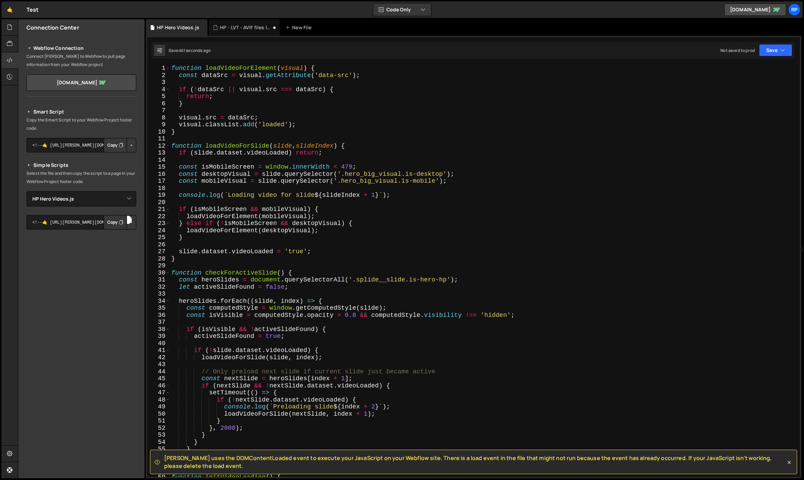
click at [172, 69] on div "function loadVideoForElement ( visual ) { const dataSrc = visual . getAttribute…" at bounding box center [483, 278] width 627 height 426
type textarea "function loadVideoForElement(visual) {"
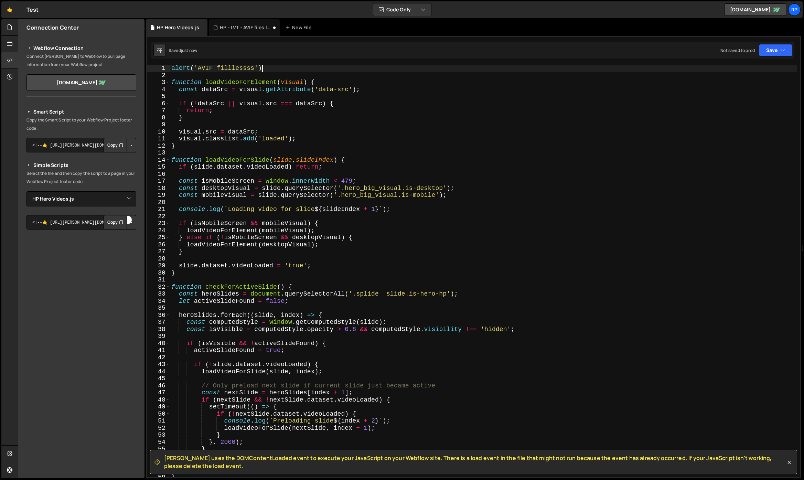
click at [273, 70] on div "alert ( 'AVIF filllessss' ) function loadVideoForElement ( visual ) { const dat…" at bounding box center [483, 278] width 627 height 426
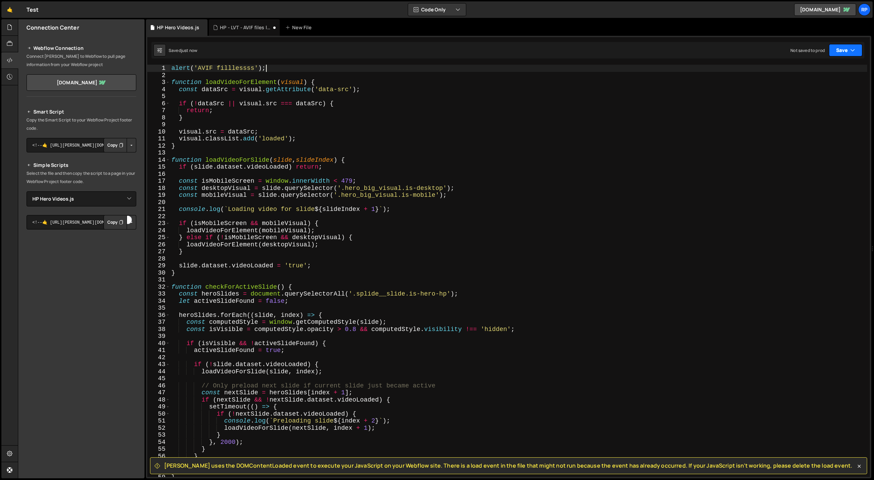
type textarea "alert('AVIF filllessss');"
click at [842, 53] on button "Save" at bounding box center [845, 50] width 33 height 12
click at [816, 71] on div "Saved just now" at bounding box center [823, 75] width 72 height 8
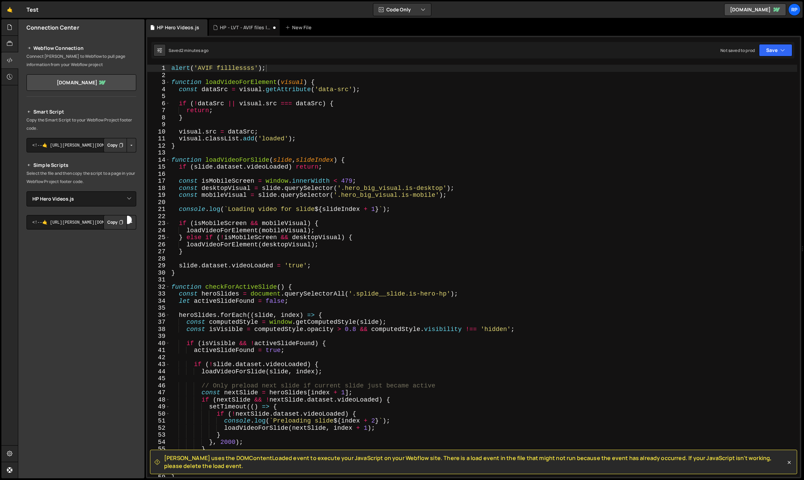
scroll to position [0, 0]
drag, startPoint x: 225, startPoint y: 68, endPoint x: 163, endPoint y: 68, distance: 62.3
click at [163, 68] on div "alert('AVIF filllessss'); 1 2 3 4 5 6 7 8 9 10 11 12 13 14 15 16 17 18 19 20 21…" at bounding box center [473, 271] width 653 height 412
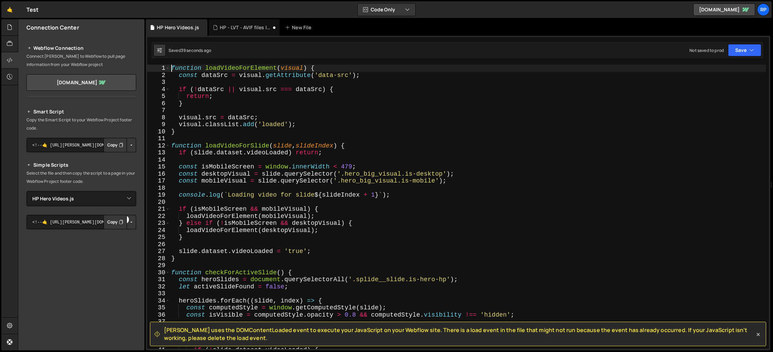
click at [645, 118] on div "function loadVideoForElement ( visual ) { const dataSrc = visual . getAttribute…" at bounding box center [468, 214] width 597 height 299
type textarea "visual.src = dataSrc;"
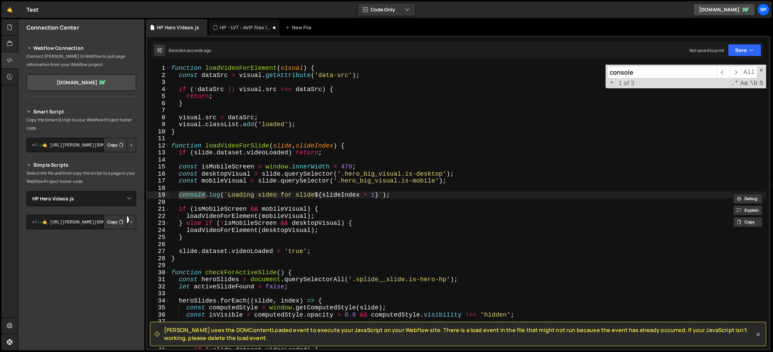
scroll to position [203, 0]
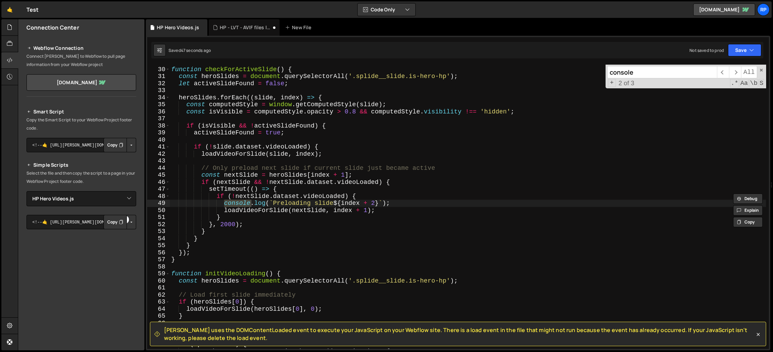
type input "console"
type textarea "console.log(`Preloading slide ${index + 2}`);"
drag, startPoint x: 393, startPoint y: 204, endPoint x: 220, endPoint y: 205, distance: 173.4
click at [220, 205] on div "function checkForActiveSlide ( ) { const heroSlides = document . querySelectorA…" at bounding box center [468, 208] width 597 height 299
click at [734, 72] on span "​" at bounding box center [735, 72] width 12 height 12
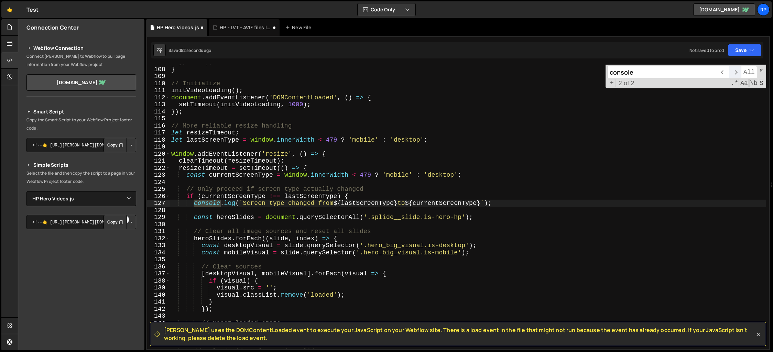
scroll to position [753, 0]
type textarea "console.log(`Screen type changed from ${lastScreenType} to ${currentScreenType}…"
drag, startPoint x: 193, startPoint y: 204, endPoint x: 509, endPoint y: 204, distance: 315.8
click at [509, 204] on div "} , 2000 ) ; } // Initialize initVideoLoading ( ) ; document . addEventListener…" at bounding box center [468, 208] width 597 height 299
click at [735, 75] on span "​" at bounding box center [735, 72] width 12 height 12
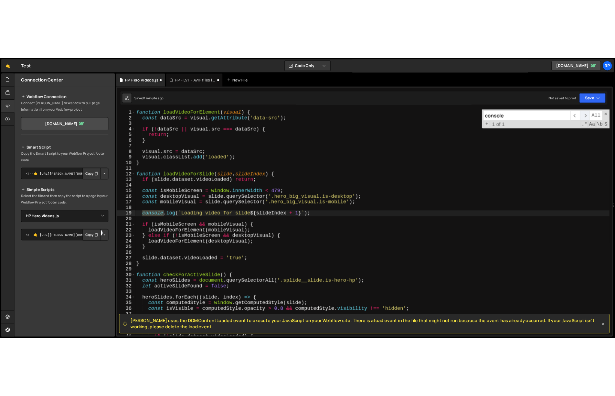
scroll to position [0, 0]
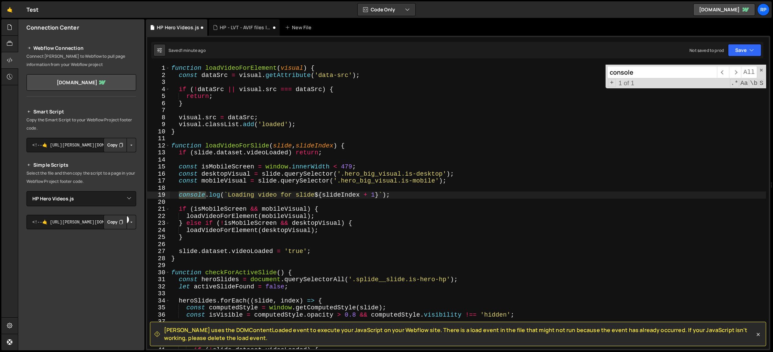
type textarea "console.log(`Loading video for slide ${slideIndex + 1}`);"
drag, startPoint x: 368, startPoint y: 196, endPoint x: 265, endPoint y: 197, distance: 103.9
click at [265, 197] on div "function loadVideoForElement ( visual ) { const dataSrc = visual . getAttribute…" at bounding box center [468, 214] width 597 height 299
type textarea ".log(`Loading video for slide ${slideIndex + 1}`);"
drag, startPoint x: 397, startPoint y: 196, endPoint x: 179, endPoint y: 195, distance: 217.8
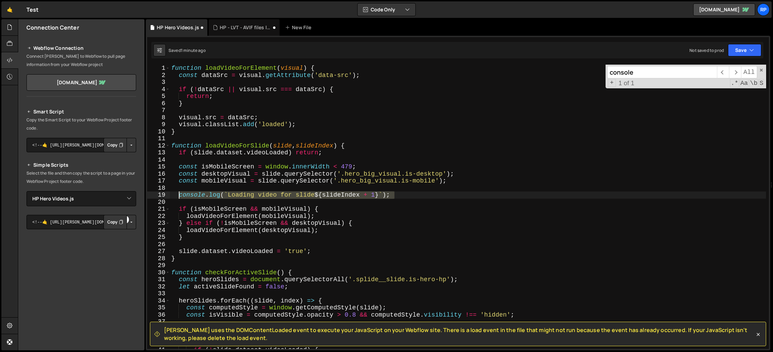
click at [179, 195] on div "function loadVideoForElement ( visual ) { const dataSrc = visual . getAttribute…" at bounding box center [468, 214] width 597 height 299
type textarea "console.log(`Loading video for slide ${slideIndex + 1}`);"
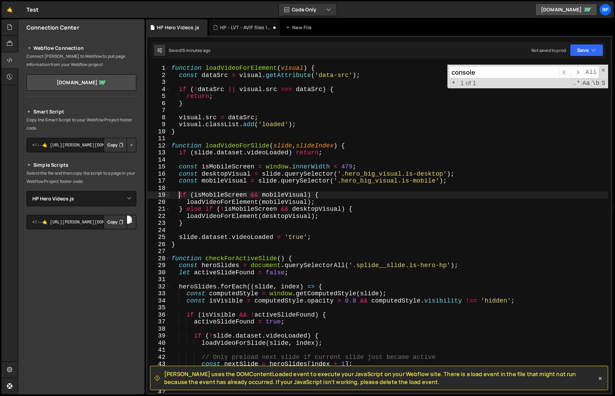
scroll to position [2, 0]
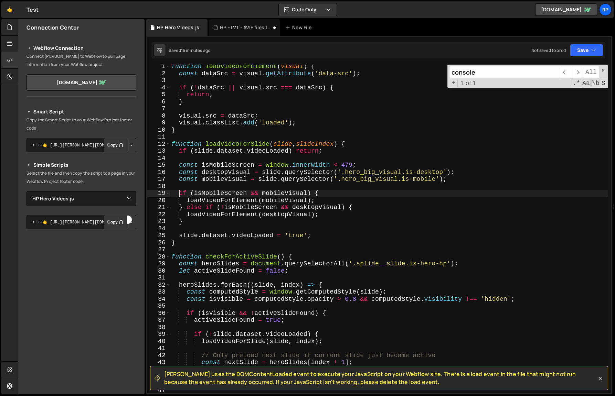
click at [371, 239] on div "function loadVideoForElement ( visual ) { const dataSrc = visual . getAttribute…" at bounding box center [389, 234] width 438 height 343
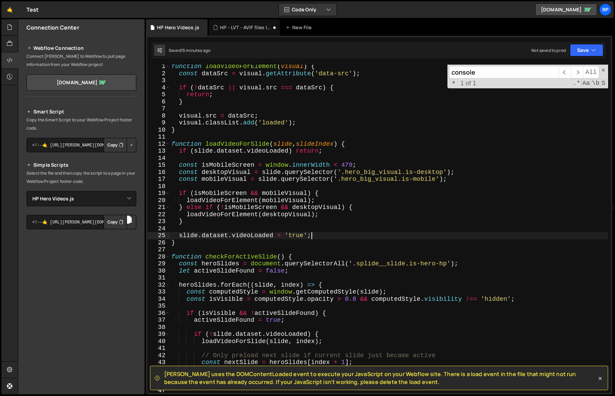
type textarea "});"
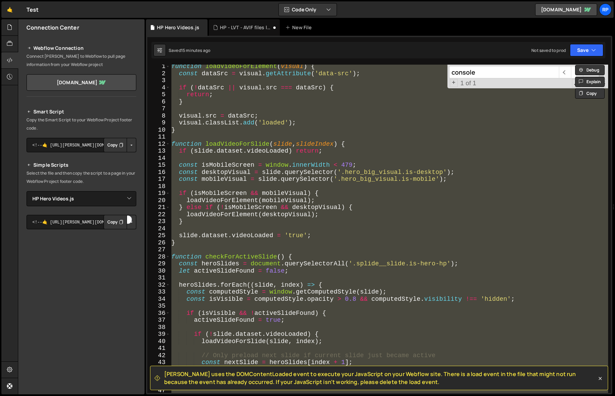
scroll to position [0, 0]
